Goal: Task Accomplishment & Management: Manage account settings

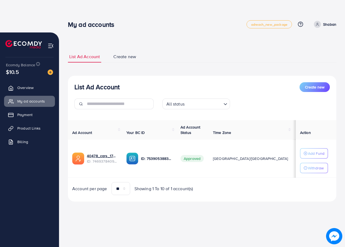
drag, startPoint x: 314, startPoint y: 1, endPoint x: 231, endPoint y: 16, distance: 84.3
click at [231, 16] on nav "My ad accounts adreach_new_package Help Center Contact Support Plans and Pricin…" at bounding box center [202, 24] width 268 height 19
click at [265, 23] on span "adreach_new_package" at bounding box center [269, 25] width 36 height 4
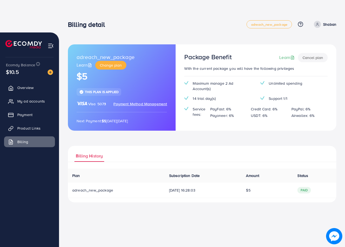
click at [200, 102] on div "Maximum manage 2 Ad Account(s) Unlimited spending 14 trial day(s) Support 1/1 S…" at bounding box center [256, 102] width 152 height 42
click at [204, 87] on span "Maximum manage 2 Ad Account(s)" at bounding box center [221, 86] width 59 height 11
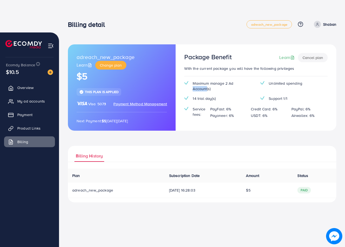
click at [204, 87] on span "Maximum manage 2 Ad Account(s)" at bounding box center [221, 86] width 59 height 11
click at [225, 85] on span "Maximum manage 2 Ad Account(s)" at bounding box center [221, 86] width 59 height 11
click at [204, 90] on span "Maximum manage 2 Ad Account(s)" at bounding box center [221, 86] width 59 height 11
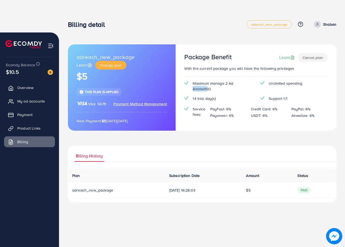
click at [204, 90] on span "Maximum manage 2 Ad Account(s)" at bounding box center [221, 86] width 59 height 11
drag, startPoint x: 204, startPoint y: 90, endPoint x: 207, endPoint y: 91, distance: 3.3
click at [204, 90] on span "Maximum manage 2 Ad Account(s)" at bounding box center [221, 86] width 59 height 11
click at [276, 83] on span "Unlimited spending" at bounding box center [285, 83] width 34 height 5
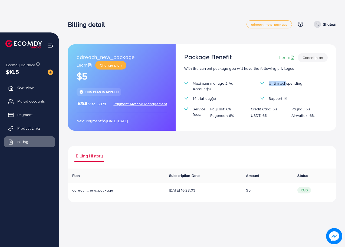
click at [276, 83] on span "Unlimited spending" at bounding box center [285, 83] width 34 height 5
click at [294, 83] on span "Unlimited spending" at bounding box center [285, 83] width 34 height 5
click at [277, 82] on span "Unlimited spending" at bounding box center [285, 83] width 34 height 5
click at [277, 83] on span "Unlimited spending" at bounding box center [285, 83] width 34 height 5
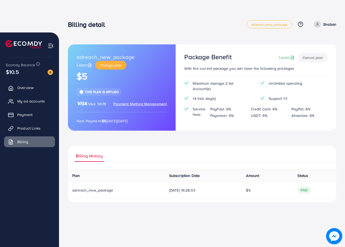
click at [293, 82] on span "Unlimited spending" at bounding box center [285, 83] width 34 height 5
click at [277, 96] on span "Support 1/1" at bounding box center [277, 98] width 19 height 5
click at [283, 101] on span "Support 1/1" at bounding box center [277, 98] width 19 height 5
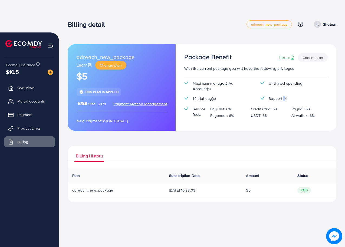
click at [283, 101] on span "Support 1/1" at bounding box center [277, 98] width 19 height 5
click at [285, 98] on span "Support 1/1" at bounding box center [277, 98] width 19 height 5
click at [286, 98] on span "Support 1/1" at bounding box center [277, 98] width 19 height 5
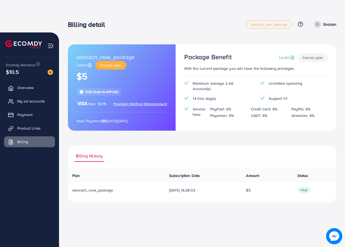
drag, startPoint x: 269, startPoint y: 104, endPoint x: 266, endPoint y: 108, distance: 5.0
click at [269, 104] on div "Maximum manage 2 Ad Account(s) Unlimited spending 14 trial day(s) Support 1/1 S…" at bounding box center [256, 102] width 152 height 42
click at [264, 109] on p "Credit Card: 6%" at bounding box center [264, 109] width 26 height 6
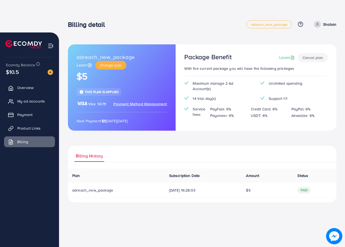
click at [262, 117] on p "USDT: 6%" at bounding box center [259, 115] width 16 height 6
drag, startPoint x: 262, startPoint y: 117, endPoint x: 259, endPoint y: 123, distance: 7.1
click at [261, 119] on div "Maximum manage 2 Ad Account(s) Unlimited spending 14 trial day(s) Support 1/1 S…" at bounding box center [256, 102] width 152 height 42
click at [301, 118] on p "Airwallex: 6%" at bounding box center [302, 115] width 23 height 6
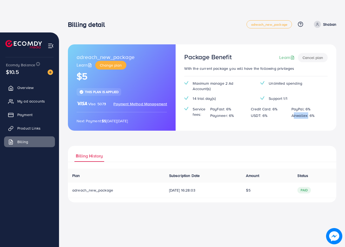
click at [301, 118] on p "Airwallex: 6%" at bounding box center [302, 115] width 23 height 6
click at [301, 111] on p "PayPal: 6%" at bounding box center [300, 109] width 19 height 6
click at [223, 107] on p "PayFast: 6%" at bounding box center [220, 109] width 21 height 6
drag, startPoint x: 223, startPoint y: 107, endPoint x: 223, endPoint y: 116, distance: 9.5
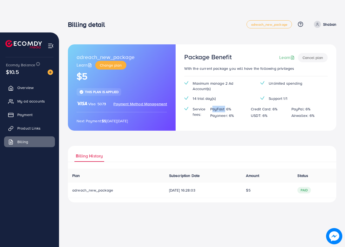
click at [223, 107] on p "PayFast: 6%" at bounding box center [220, 109] width 21 height 6
click at [223, 117] on p "Payoneer: 6%" at bounding box center [222, 115] width 24 height 6
click at [224, 117] on p "Payoneer: 6%" at bounding box center [222, 115] width 24 height 6
click at [23, 85] on span "Overview" at bounding box center [27, 87] width 16 height 5
